Goal: Information Seeking & Learning: Learn about a topic

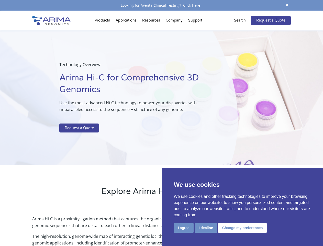
click at [162, 123] on p at bounding box center [135, 120] width 153 height 7
click at [184, 228] on button "I agree" at bounding box center [184, 227] width 20 height 9
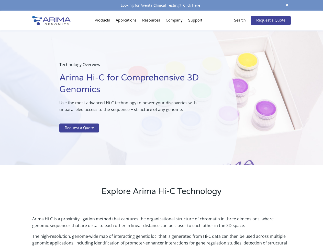
click at [206, 228] on p "Arima Hi-C is a proximity ligation method that captures the organizational stru…" at bounding box center [161, 223] width 259 height 17
click at [242, 228] on p "Arima Hi-C is a proximity ligation method that captures the organizational stru…" at bounding box center [161, 223] width 259 height 17
click at [287, 5] on span at bounding box center [287, 5] width 8 height 7
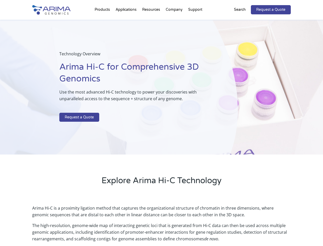
click at [162, 128] on div "Technology Overview Arima Hi-C for Comprehensive 3D Genomics Use the most advan…" at bounding box center [119, 87] width 238 height 135
click at [103, 22] on div "Technology Overview Arima Hi-C for Comprehensive 3D Genomics Use the most advan…" at bounding box center [119, 87] width 238 height 135
click at [152, 22] on div "Technology Overview Arima Hi-C for Comprehensive 3D Genomics Use the most advan…" at bounding box center [119, 87] width 238 height 135
click at [175, 22] on div "Technology Overview Arima Hi-C for Comprehensive 3D Genomics Use the most advan…" at bounding box center [119, 87] width 238 height 135
click at [195, 22] on div "Technology Overview Arima Hi-C for Comprehensive 3D Genomics Use the most advan…" at bounding box center [119, 87] width 238 height 135
